Goal: Transaction & Acquisition: Purchase product/service

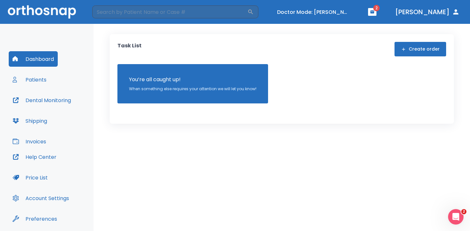
click at [49, 76] on button "Patients" at bounding box center [30, 79] width 42 height 15
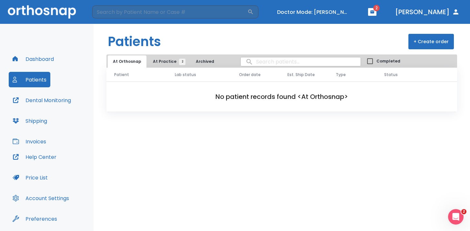
click at [159, 66] on button "At Practice 2" at bounding box center [168, 62] width 40 height 12
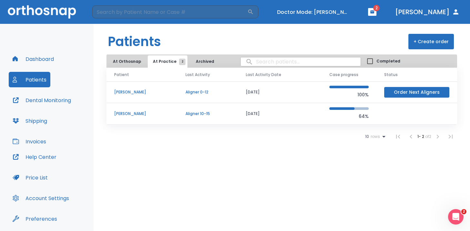
click at [118, 115] on p "[PERSON_NAME]" at bounding box center [142, 114] width 56 height 6
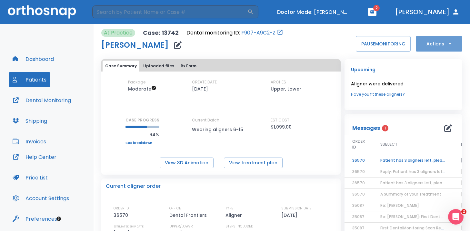
click at [430, 47] on button "Actions" at bounding box center [439, 43] width 46 height 15
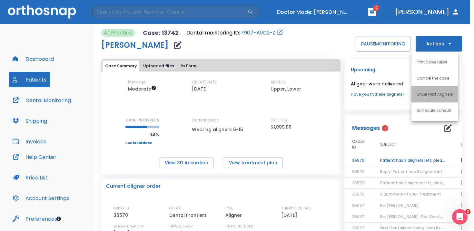
click at [431, 94] on p "Order Next Aligners" at bounding box center [435, 95] width 36 height 6
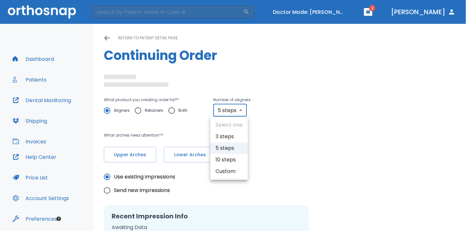
click at [229, 111] on body "​ Doctor Mode: [PERSON_NAME] 2 [PERSON_NAME] Dashboard Patients Dental Monitori…" at bounding box center [235, 115] width 470 height 231
click at [230, 75] on div at bounding box center [237, 115] width 474 height 231
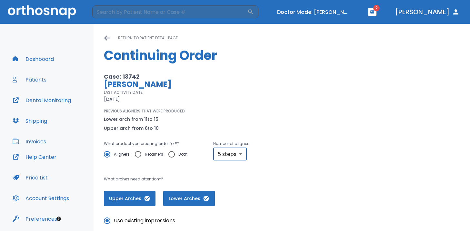
scroll to position [146, 0]
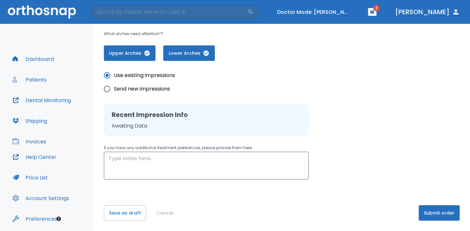
click at [160, 215] on button "Cancel" at bounding box center [165, 213] width 22 height 15
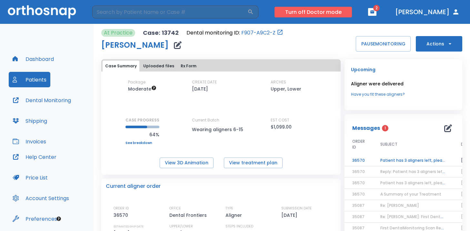
click at [317, 13] on button "Turn off Doctor mode" at bounding box center [313, 12] width 77 height 11
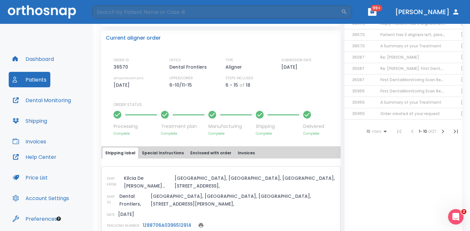
scroll to position [149, 0]
